Goal: Transaction & Acquisition: Purchase product/service

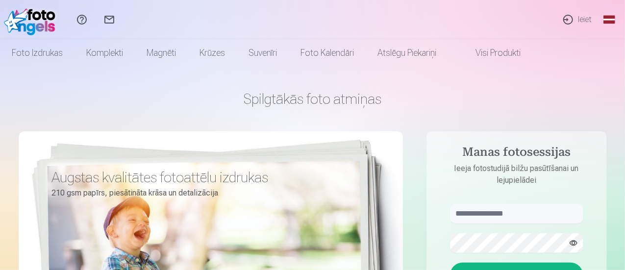
click at [583, 21] on link "Ieiet" at bounding box center [577, 19] width 45 height 39
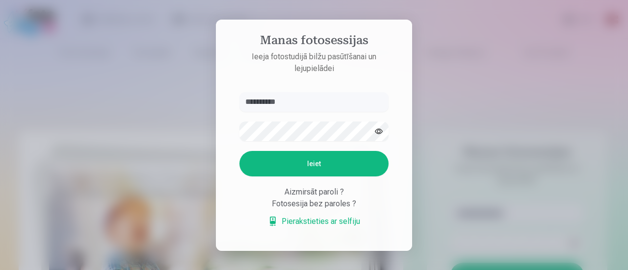
click at [297, 164] on button "Ieiet" at bounding box center [313, 164] width 149 height 26
click at [378, 130] on button "button" at bounding box center [378, 131] width 19 height 19
click at [336, 161] on button "Ieiet" at bounding box center [313, 164] width 149 height 26
click at [254, 92] on input "**********" at bounding box center [313, 102] width 149 height 20
type input "**********"
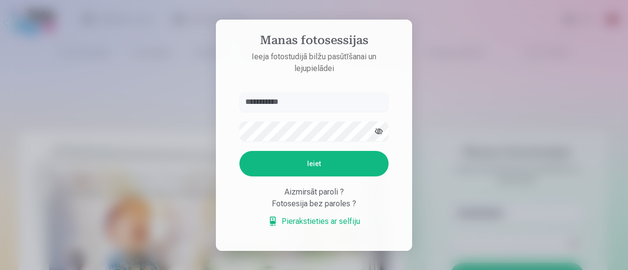
click at [286, 163] on button "Ieiet" at bounding box center [313, 164] width 149 height 26
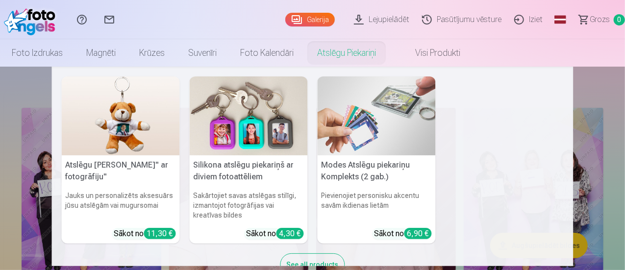
click at [527, 140] on div "Atslēgu piekariņš Lācītis" ar fotogrāfiju" Jauks un personalizēts aksesuārs jūs…" at bounding box center [313, 181] width 502 height 209
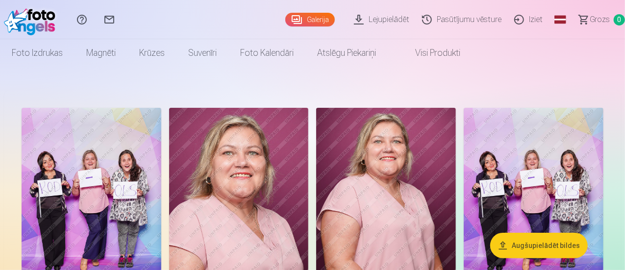
click at [309, 165] on img at bounding box center [239, 212] width 140 height 209
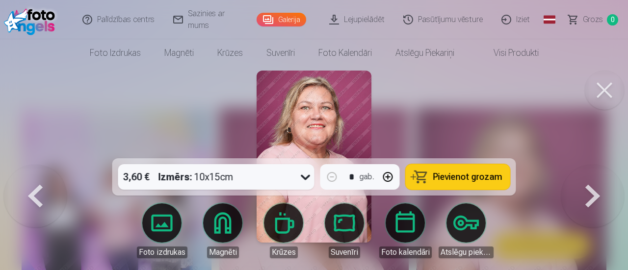
click at [518, 56] on link "Visi produkti" at bounding box center [508, 52] width 84 height 27
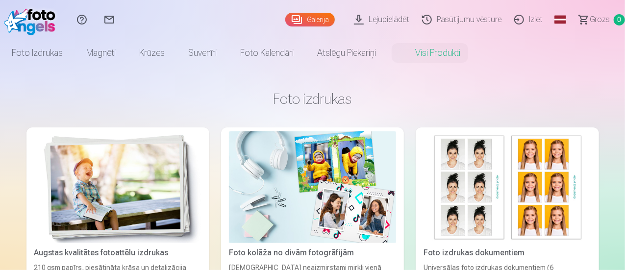
click at [285, 21] on link "Galerija" at bounding box center [310, 20] width 50 height 14
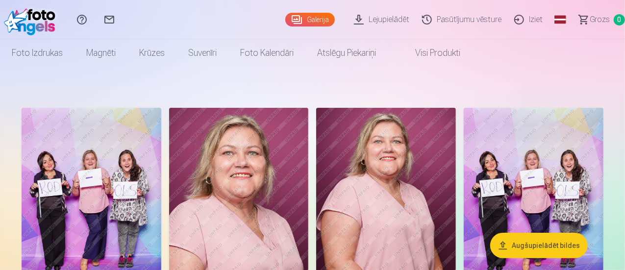
click at [138, 158] on img at bounding box center [92, 212] width 140 height 209
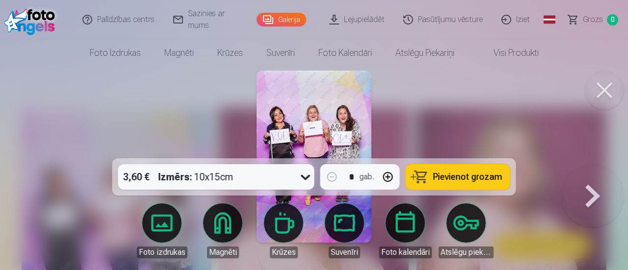
click at [446, 181] on span "Pievienot grozam" at bounding box center [467, 177] width 69 height 9
click at [293, 21] on link "Galerija" at bounding box center [281, 20] width 50 height 14
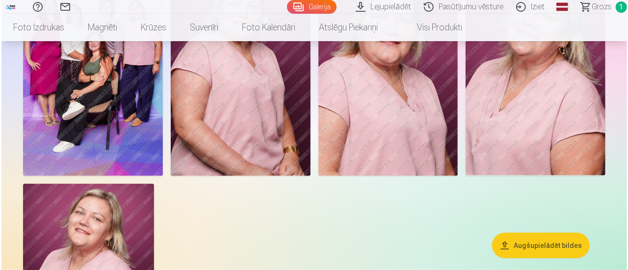
scroll to position [368, 0]
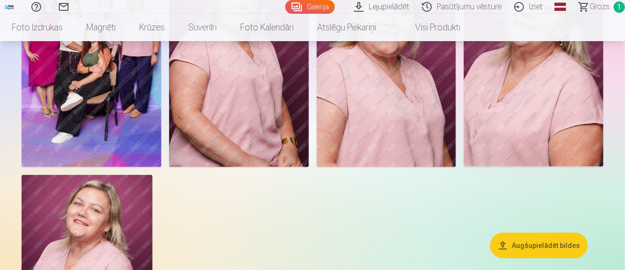
click at [161, 164] on img at bounding box center [92, 61] width 140 height 209
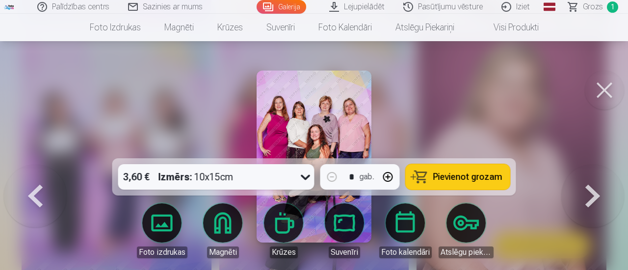
click at [436, 176] on span "Pievienot grozam" at bounding box center [467, 177] width 69 height 9
click at [593, 165] on button at bounding box center [592, 165] width 63 height 0
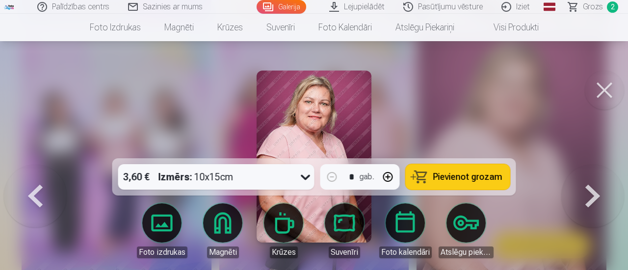
click at [593, 165] on button at bounding box center [592, 165] width 63 height 0
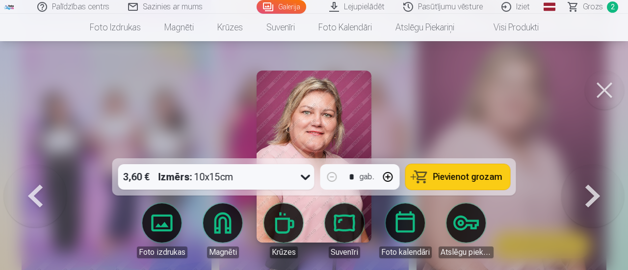
click at [593, 165] on button at bounding box center [592, 165] width 63 height 0
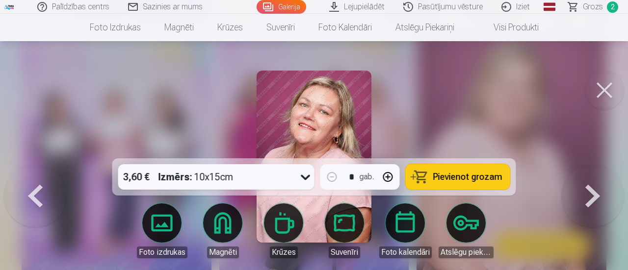
click at [454, 175] on span "Pievienot grozam" at bounding box center [467, 177] width 69 height 9
click at [593, 165] on button at bounding box center [592, 165] width 63 height 0
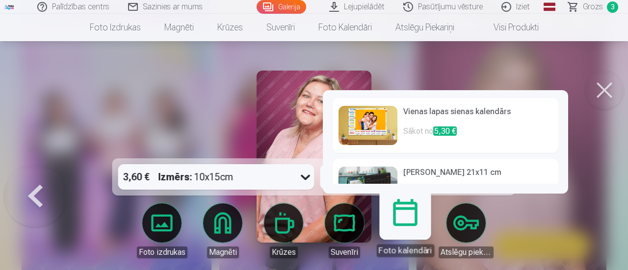
click at [415, 128] on p "Sākot no 5,30 €" at bounding box center [477, 136] width 149 height 20
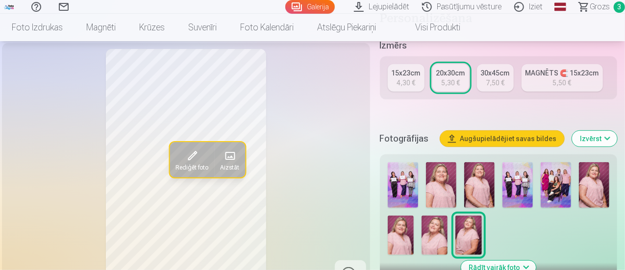
scroll to position [201, 0]
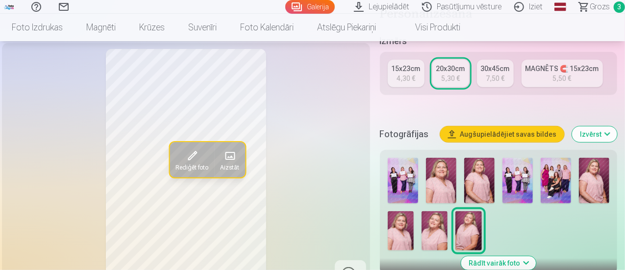
click at [527, 180] on img at bounding box center [518, 181] width 30 height 46
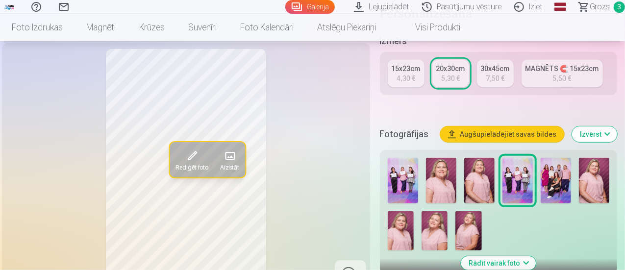
click at [404, 177] on img at bounding box center [403, 181] width 30 height 46
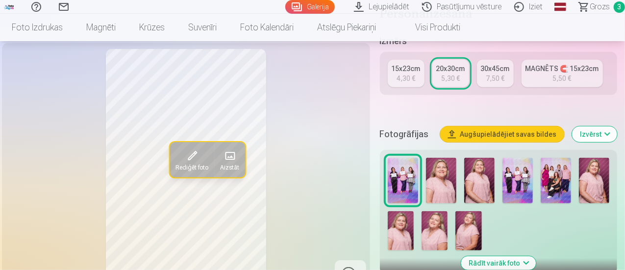
click at [412, 175] on img at bounding box center [403, 181] width 30 height 46
click at [521, 180] on img at bounding box center [518, 181] width 30 height 46
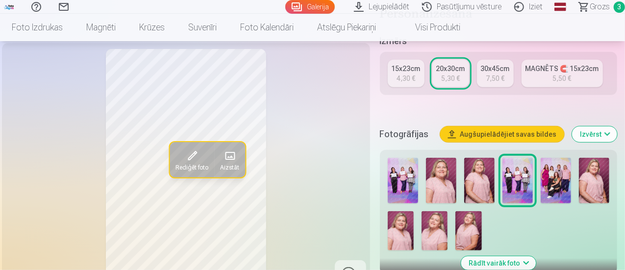
click at [439, 232] on img at bounding box center [435, 230] width 26 height 39
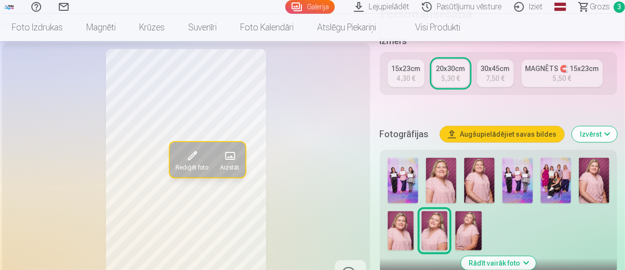
click at [519, 265] on button "Rādīt vairāk foto" at bounding box center [498, 263] width 75 height 14
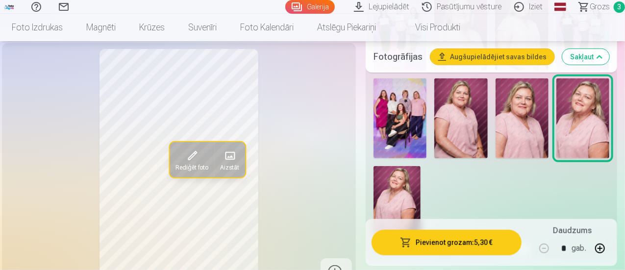
scroll to position [378, 0]
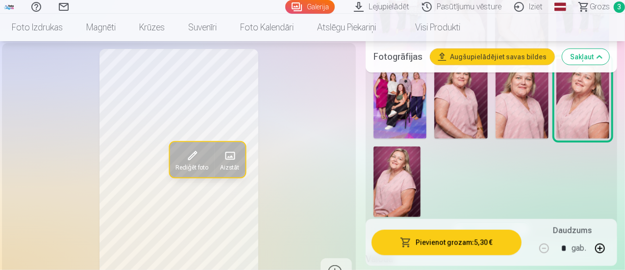
click at [442, 245] on button "Pievienot grozam : 5,30 €" at bounding box center [447, 243] width 150 height 26
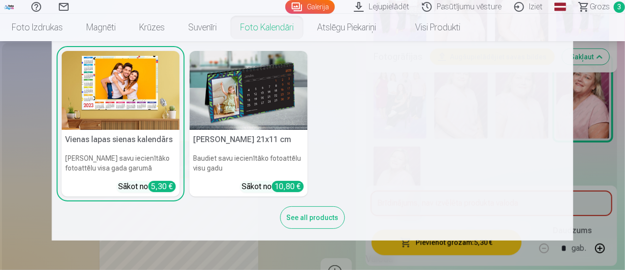
click at [251, 101] on img at bounding box center [249, 90] width 118 height 79
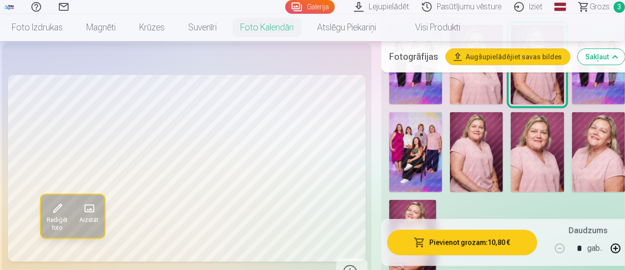
scroll to position [235, 0]
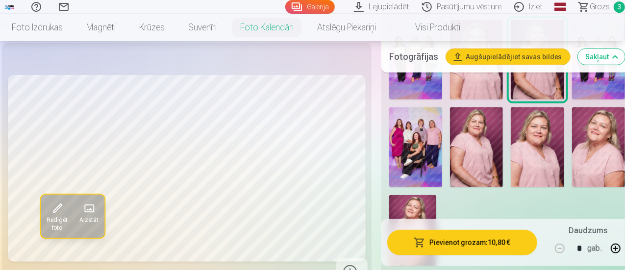
click at [599, 136] on img at bounding box center [598, 146] width 53 height 79
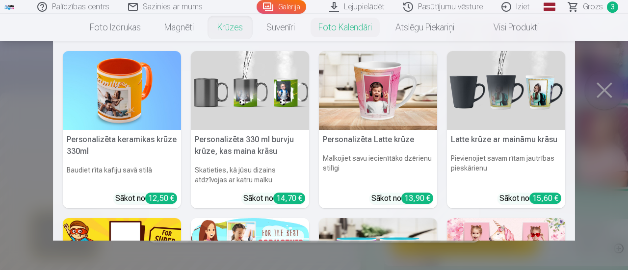
drag, startPoint x: 625, startPoint y: 167, endPoint x: 627, endPoint y: 196, distance: 29.0
click at [625, 196] on nav "Personalizēta keramikas krūze 330ml Baudiet rīta kafiju savā stilā Sākot no 12,…" at bounding box center [314, 141] width 628 height 200
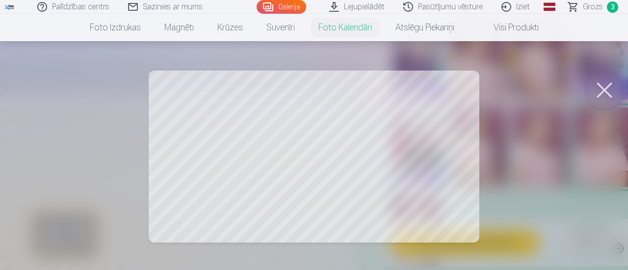
click at [625, 195] on div at bounding box center [314, 135] width 628 height 270
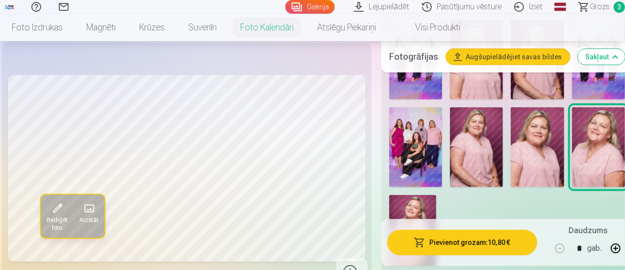
click at [410, 157] on img at bounding box center [415, 146] width 53 height 79
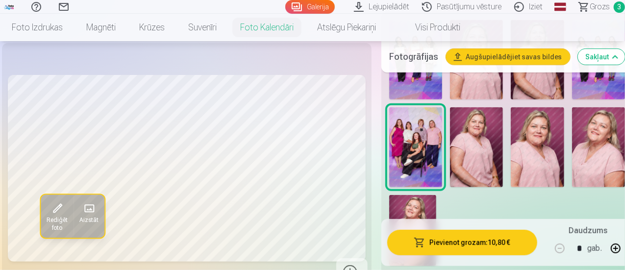
click at [410, 157] on img at bounding box center [415, 146] width 53 height 79
click at [486, 146] on img at bounding box center [476, 146] width 53 height 79
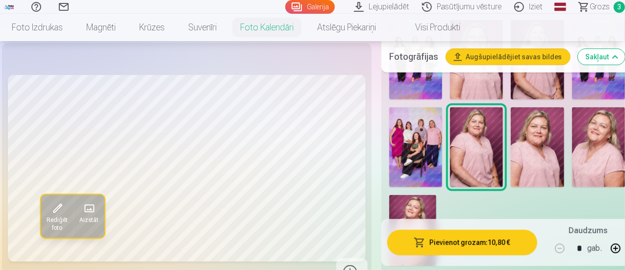
click at [579, 141] on img at bounding box center [598, 146] width 53 height 79
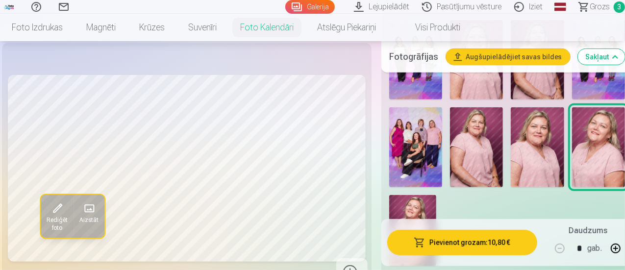
click at [455, 244] on button "Pievienot grozam : 10,80 €" at bounding box center [462, 243] width 150 height 26
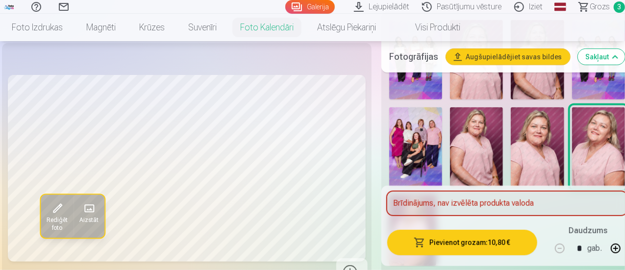
click at [446, 209] on div "Brīdinājums, nav izvēlēta produkta valoda" at bounding box center [507, 204] width 240 height 24
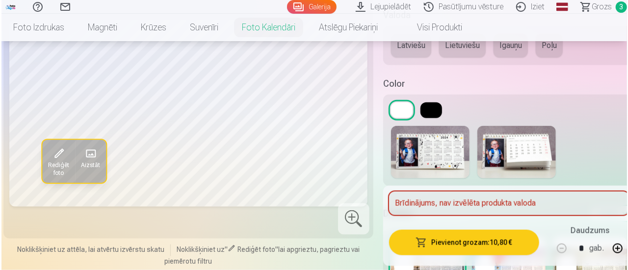
scroll to position [483, 0]
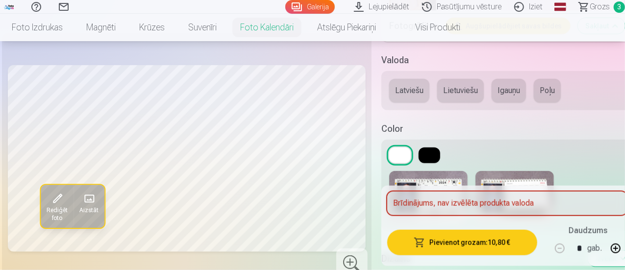
click at [408, 88] on button "Latviešu" at bounding box center [409, 91] width 40 height 24
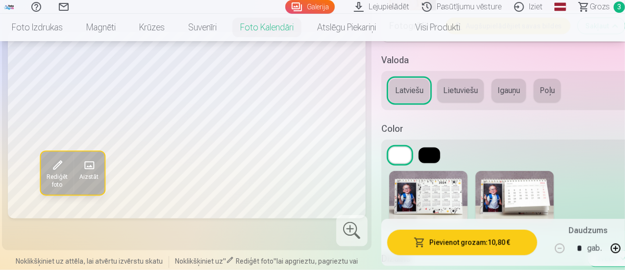
click at [518, 185] on img at bounding box center [515, 197] width 78 height 52
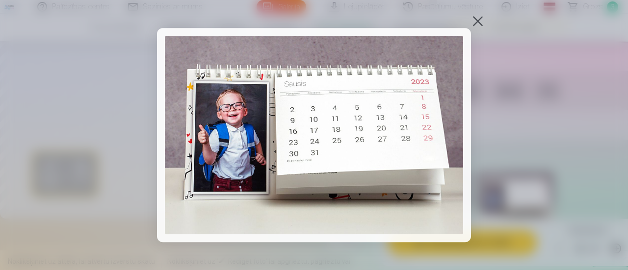
click at [475, 18] on div at bounding box center [478, 21] width 14 height 14
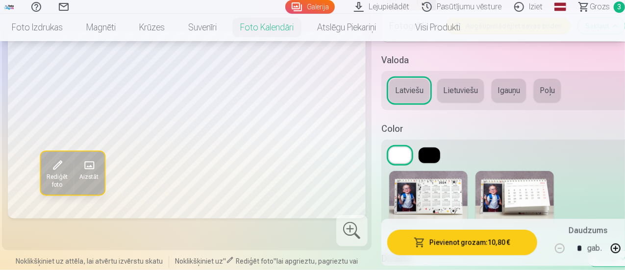
click at [442, 183] on img at bounding box center [428, 197] width 78 height 52
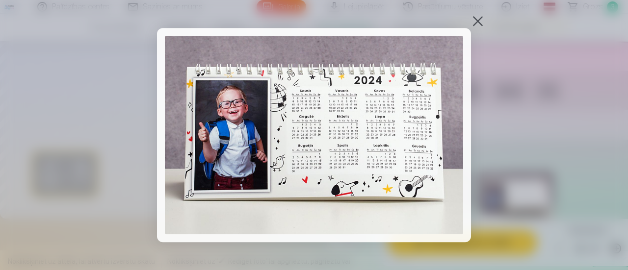
click at [478, 16] on div at bounding box center [478, 21] width 14 height 14
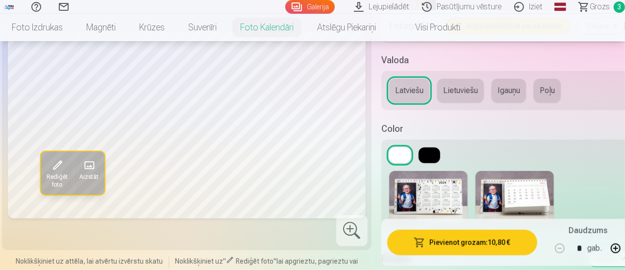
click at [433, 148] on button at bounding box center [430, 156] width 22 height 16
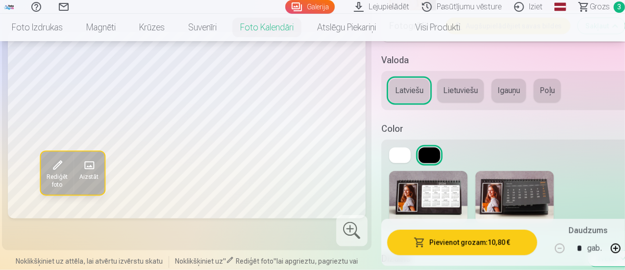
click at [396, 153] on button at bounding box center [400, 156] width 22 height 16
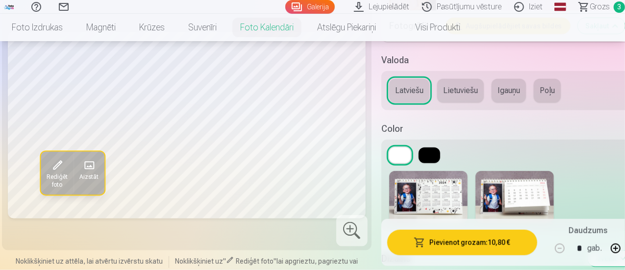
click at [425, 148] on button at bounding box center [430, 156] width 22 height 16
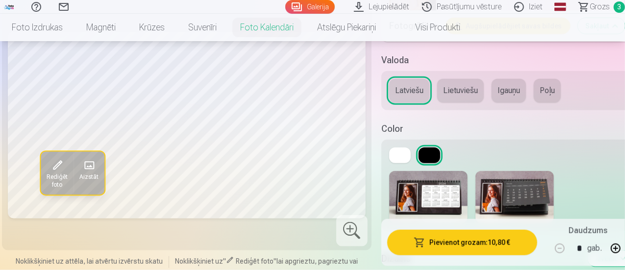
click at [399, 150] on button at bounding box center [400, 156] width 22 height 16
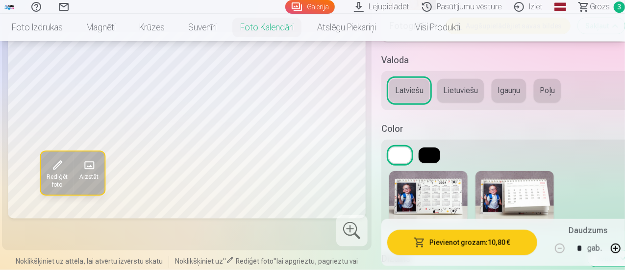
click at [435, 241] on button "Pievienot grozam : 10,80 €" at bounding box center [462, 243] width 150 height 26
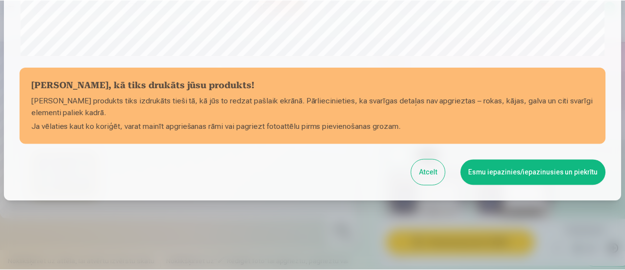
scroll to position [428, 0]
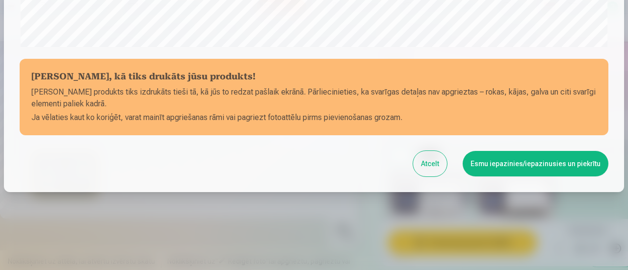
click at [424, 168] on button "Atcelt" at bounding box center [430, 164] width 34 height 26
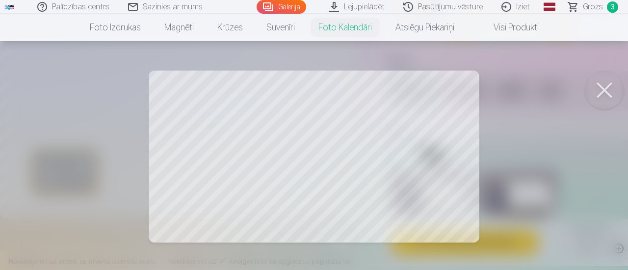
click at [198, 152] on div at bounding box center [314, 135] width 628 height 270
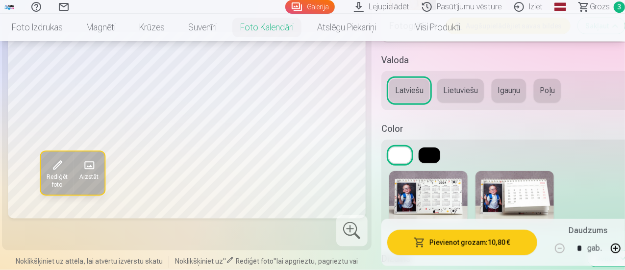
click at [56, 174] on span "Rediģēt foto" at bounding box center [57, 182] width 21 height 16
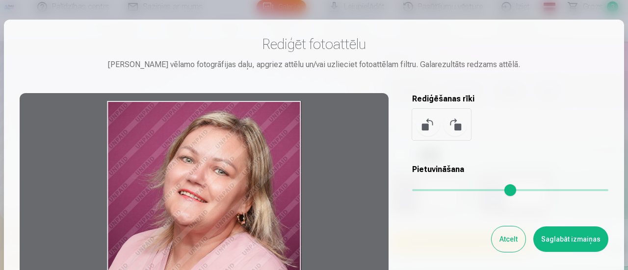
drag, startPoint x: 267, startPoint y: 176, endPoint x: 281, endPoint y: 153, distance: 26.2
click at [281, 153] on div at bounding box center [204, 247] width 369 height 308
drag, startPoint x: 281, startPoint y: 153, endPoint x: 285, endPoint y: 202, distance: 48.3
click at [285, 202] on div at bounding box center [204, 247] width 369 height 308
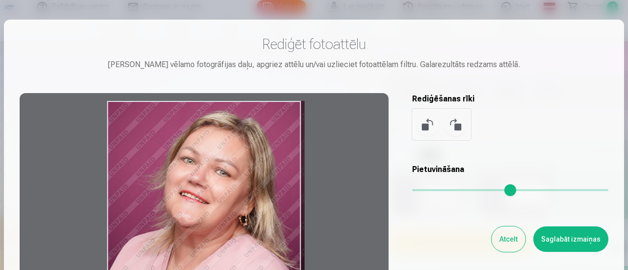
drag, startPoint x: 414, startPoint y: 191, endPoint x: 417, endPoint y: 198, distance: 7.0
click at [417, 191] on input "range" at bounding box center [510, 190] width 196 height 2
type input "****"
click at [556, 241] on button "Saglabāt izmaiņas" at bounding box center [570, 240] width 75 height 26
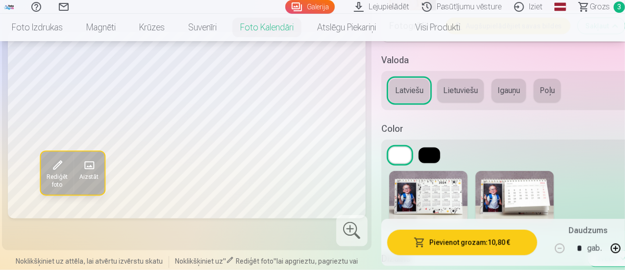
click at [481, 249] on button "Pievienot grozam : 10,80 €" at bounding box center [462, 243] width 150 height 26
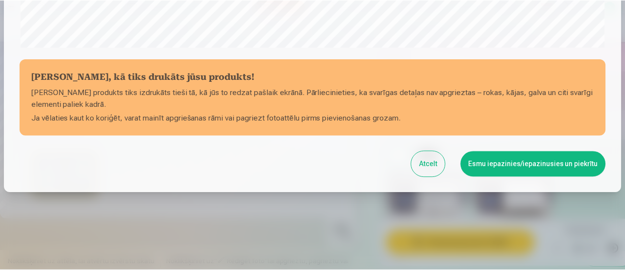
scroll to position [428, 0]
click at [516, 166] on button "Esmu iepazinies/iepazinusies un piekrītu" at bounding box center [535, 164] width 146 height 26
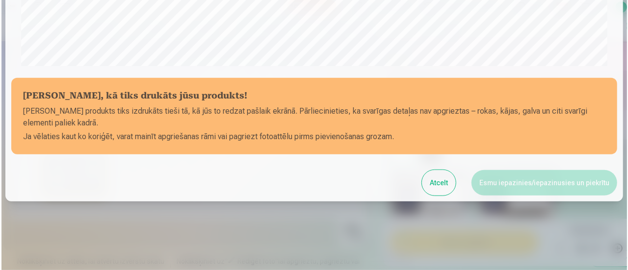
scroll to position [427, 0]
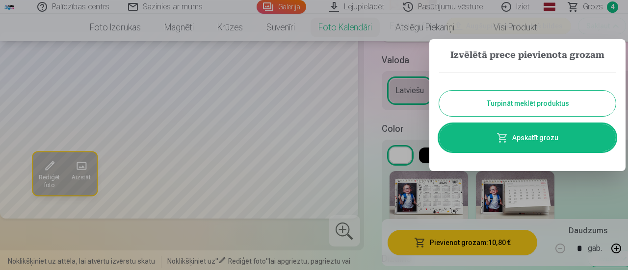
click at [514, 138] on link "Apskatīt grozu" at bounding box center [527, 137] width 177 height 27
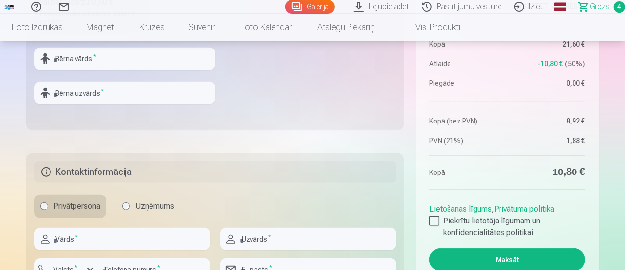
scroll to position [410, 0]
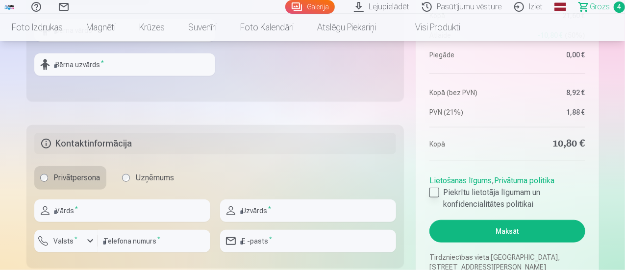
click at [435, 192] on div at bounding box center [435, 193] width 10 height 10
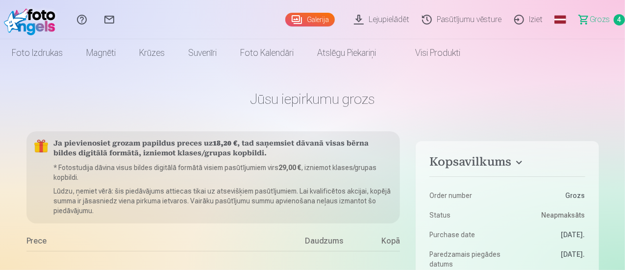
click at [520, 20] on link "Iziet" at bounding box center [530, 19] width 41 height 39
